Goal: Task Accomplishment & Management: Use online tool/utility

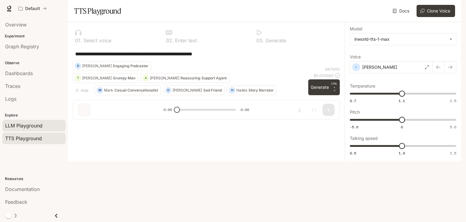
click at [36, 124] on span "LLM Playground" at bounding box center [23, 125] width 37 height 7
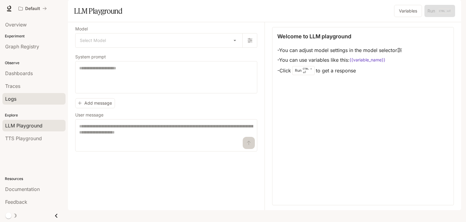
click at [15, 101] on span "Logs" at bounding box center [10, 98] width 11 height 7
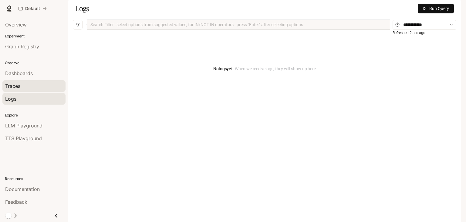
click at [8, 84] on span "Traces" at bounding box center [12, 85] width 15 height 7
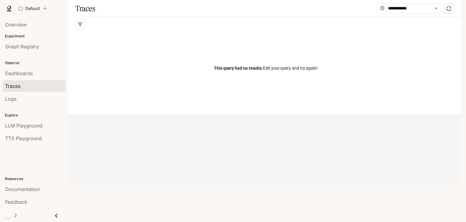
click at [453, 9] on img "button" at bounding box center [453, 8] width 8 height 8
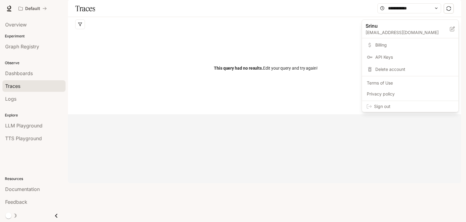
click at [55, 216] on div at bounding box center [233, 111] width 466 height 222
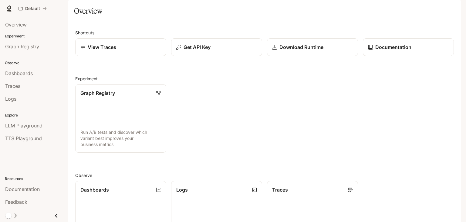
scroll to position [151, 0]
click at [7, 6] on icon at bounding box center [9, 8] width 6 height 6
click at [18, 43] on span "Graph Registry" at bounding box center [22, 46] width 34 height 7
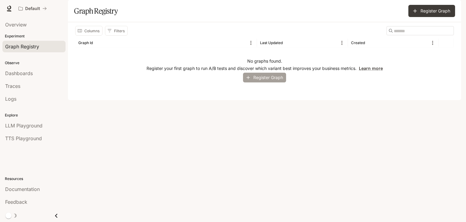
click at [265, 83] on button "Register Graph" at bounding box center [264, 78] width 43 height 10
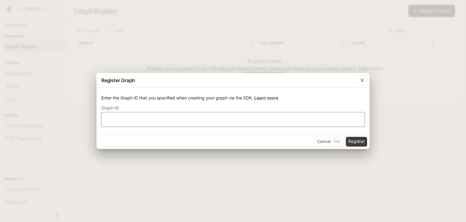
click at [217, 120] on input "text" at bounding box center [233, 119] width 263 height 6
type input "*****"
click at [346, 137] on button "Register" at bounding box center [356, 142] width 21 height 10
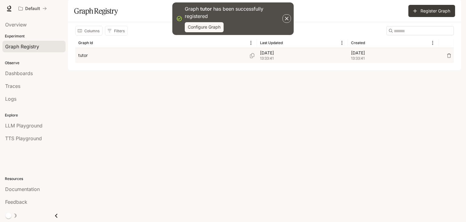
click at [143, 63] on div "tutor" at bounding box center [166, 55] width 176 height 15
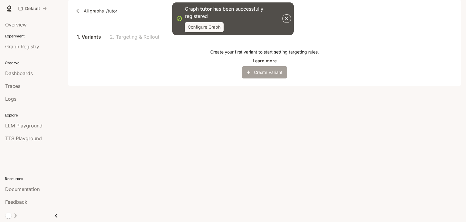
click at [258, 78] on button "Create Variant" at bounding box center [265, 72] width 46 height 12
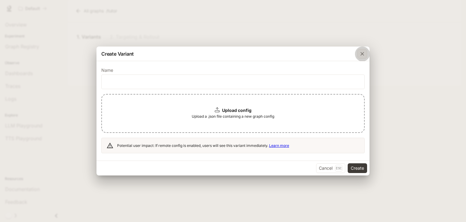
click at [362, 59] on button "button" at bounding box center [362, 53] width 15 height 15
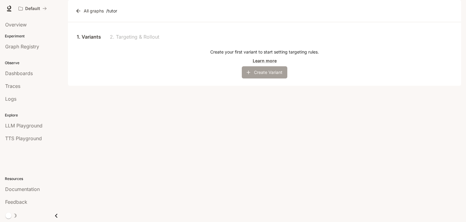
click at [276, 78] on button "Create Variant" at bounding box center [265, 72] width 46 height 12
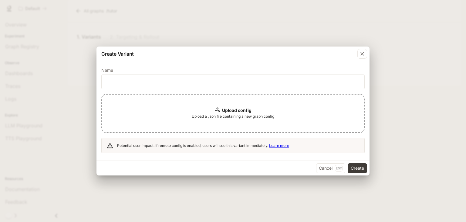
click at [265, 115] on span "Upload a .json file containing a new graph config" at bounding box center [233, 116] width 83 height 6
click at [366, 53] on div "button" at bounding box center [363, 54] width 10 height 10
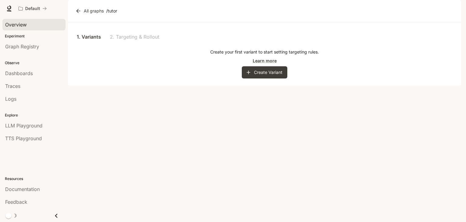
click at [19, 21] on span "Overview" at bounding box center [16, 24] width 22 height 7
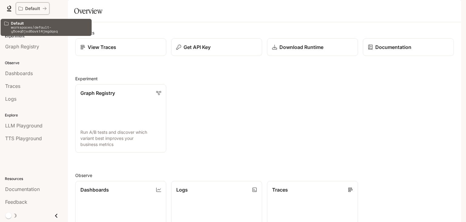
click at [25, 9] on div "Default" at bounding box center [31, 8] width 24 height 5
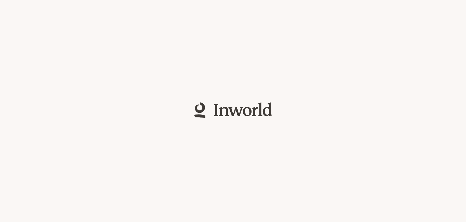
click at [25, 9] on html at bounding box center [233, 111] width 466 height 222
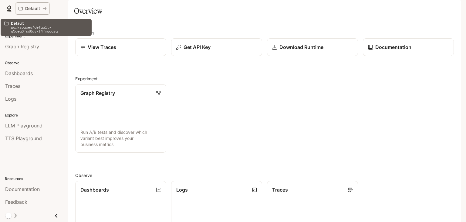
click at [25, 9] on div "Default" at bounding box center [31, 8] width 24 height 5
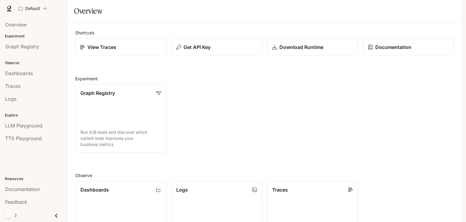
click at [130, 56] on link "View Traces" at bounding box center [121, 47] width 92 height 18
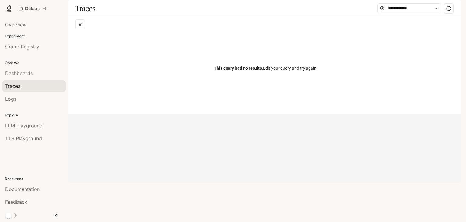
click at [1, 15] on div "Default Documentation Documentation" at bounding box center [233, 8] width 466 height 17
